Goal: Navigation & Orientation: Find specific page/section

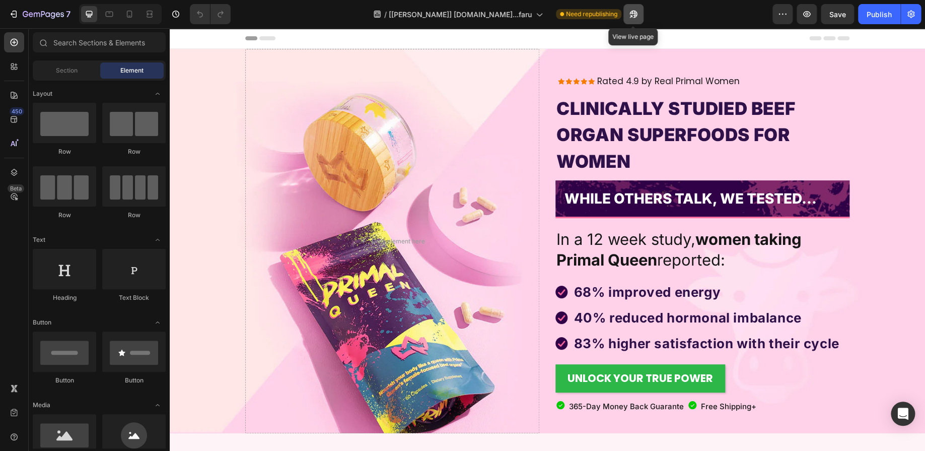
click at [637, 12] on icon "button" at bounding box center [633, 14] width 10 height 10
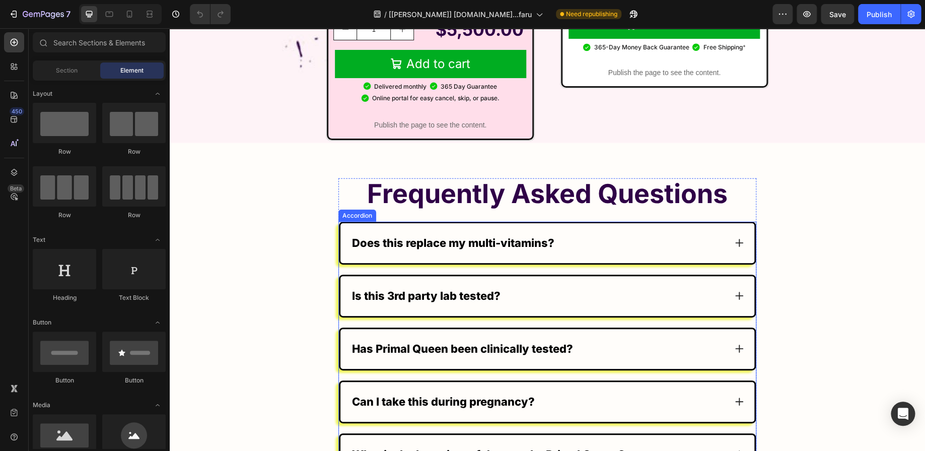
scroll to position [7613, 0]
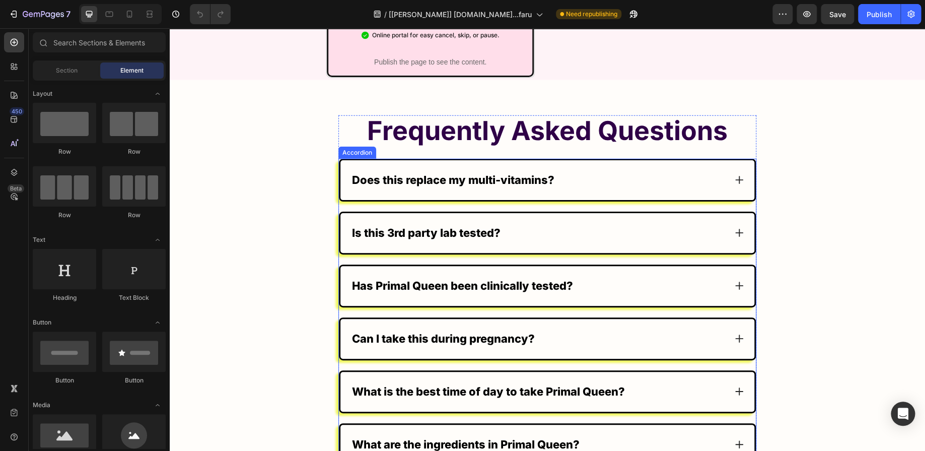
click at [736, 175] on icon at bounding box center [739, 180] width 10 height 10
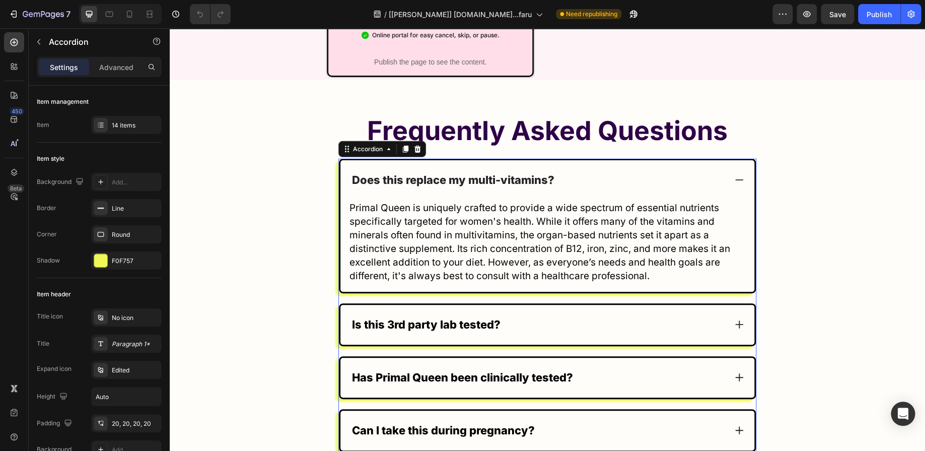
click at [736, 175] on icon at bounding box center [739, 180] width 10 height 10
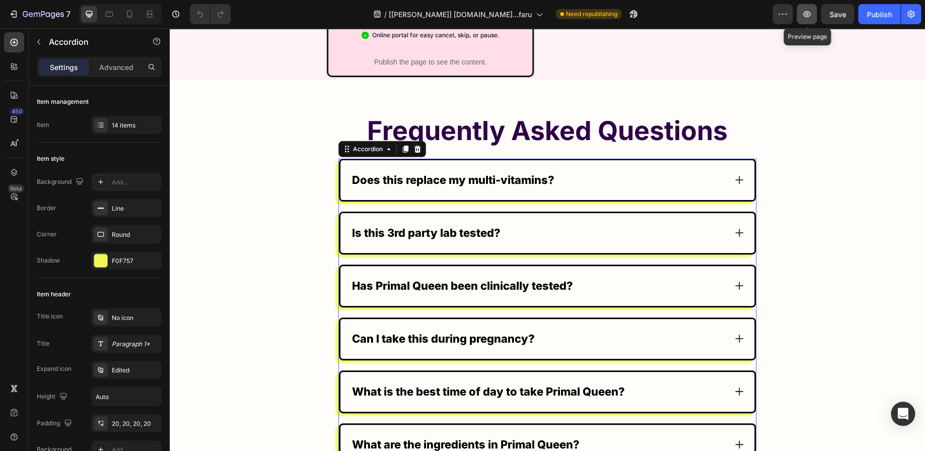
click at [805, 22] on button "button" at bounding box center [806, 14] width 20 height 20
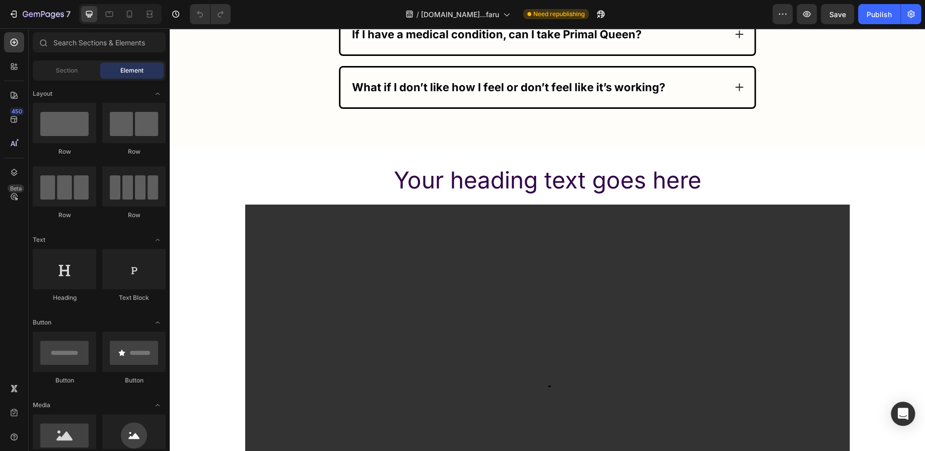
scroll to position [6312, 0]
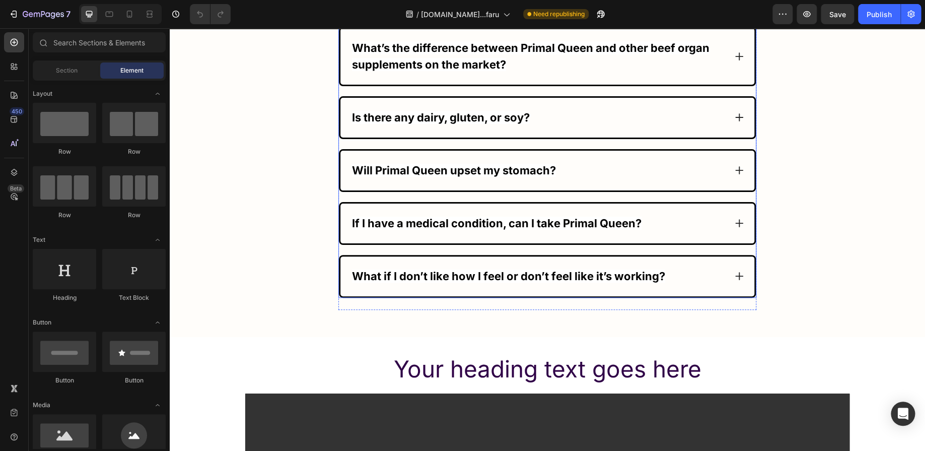
click at [694, 267] on div "What if I don’t like how I feel or don’t feel like it’s working?" at bounding box center [538, 276] width 376 height 20
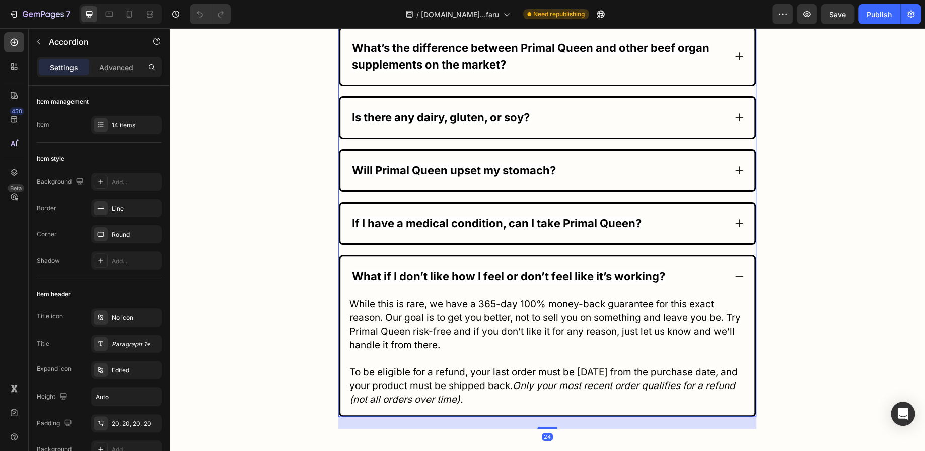
click at [694, 267] on div "What if I don’t like how I feel or don’t feel like it’s working?" at bounding box center [538, 276] width 376 height 20
